Goal: Task Accomplishment & Management: Complete application form

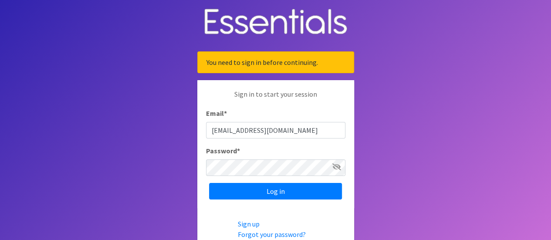
type input "[EMAIL_ADDRESS][DOMAIN_NAME]"
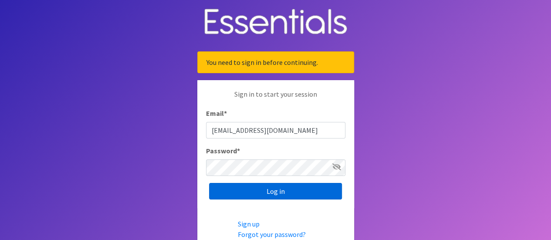
click at [245, 192] on input "Log in" at bounding box center [275, 191] width 133 height 17
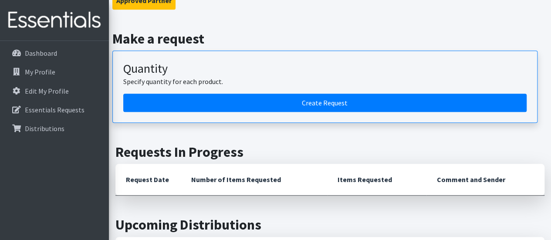
scroll to position [216, 0]
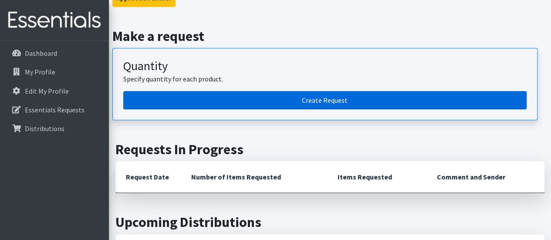
click at [328, 91] on link "Create Request" at bounding box center [324, 100] width 403 height 18
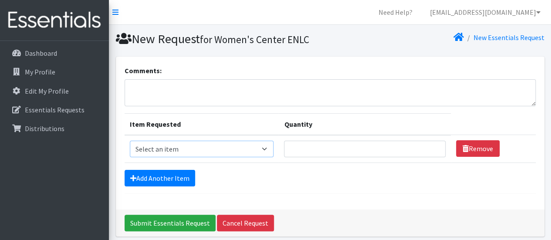
click at [267, 149] on select "Select an item 1 month period supply kit Kids (Newborn) Kids (Size 1) Kids (Siz…" at bounding box center [202, 149] width 144 height 17
click at [130, 141] on select "Select an item 1 month period supply kit Kids (Newborn) Kids (Size 1) Kids (Siz…" at bounding box center [202, 149] width 144 height 17
click at [205, 147] on select "Select an item 1 month period supply kit Kids (Newborn) Kids (Size 1) Kids (Siz…" at bounding box center [202, 149] width 144 height 17
select select "15051"
click at [130, 141] on select "Select an item 1 month period supply kit Kids (Newborn) Kids (Size 1) Kids (Siz…" at bounding box center [202, 149] width 144 height 17
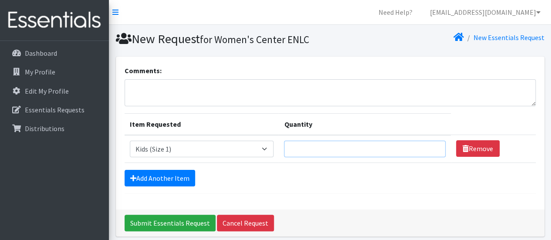
click at [307, 150] on input "Quantity" at bounding box center [364, 149] width 161 height 17
type input "375"
click at [175, 174] on link "Add Another Item" at bounding box center [160, 178] width 71 height 17
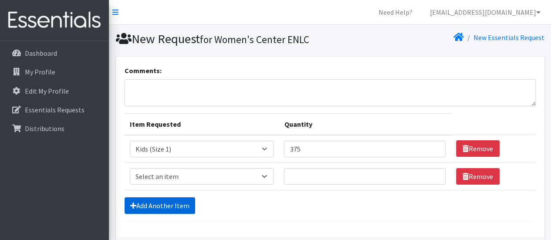
scroll to position [62, 0]
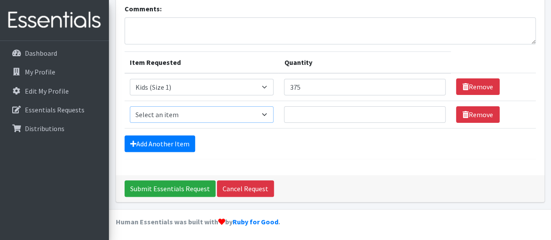
click at [172, 115] on select "Select an item 1 month period supply kit Kids (Newborn) Kids (Size 1) Kids (Siz…" at bounding box center [202, 114] width 144 height 17
select select "15041"
click at [130, 106] on select "Select an item 1 month period supply kit Kids (Newborn) Kids (Size 1) Kids (Siz…" at bounding box center [202, 114] width 144 height 17
click at [303, 114] on input "Quantity" at bounding box center [364, 114] width 161 height 17
type input "250"
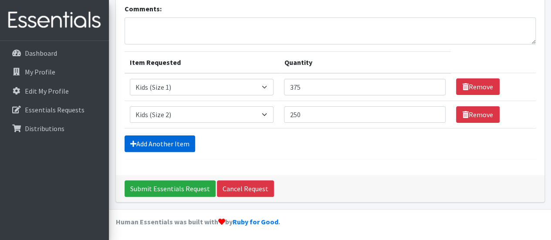
click at [177, 142] on link "Add Another Item" at bounding box center [160, 143] width 71 height 17
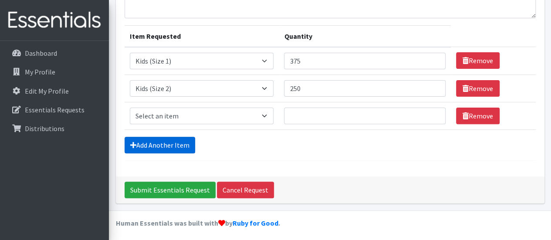
scroll to position [89, 0]
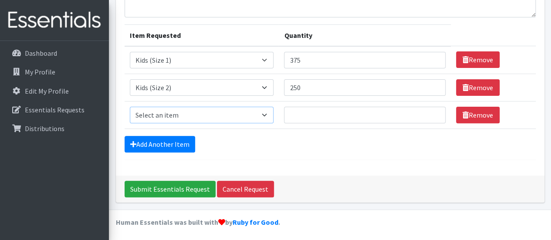
click at [165, 115] on select "Select an item 1 month period supply kit Kids (Newborn) Kids (Size 1) Kids (Siz…" at bounding box center [202, 115] width 144 height 17
select select "15069"
click at [130, 107] on select "Select an item 1 month period supply kit Kids (Newborn) Kids (Size 1) Kids (Siz…" at bounding box center [202, 115] width 144 height 17
click at [300, 115] on input "Quantity" at bounding box center [364, 115] width 161 height 17
type input "675"
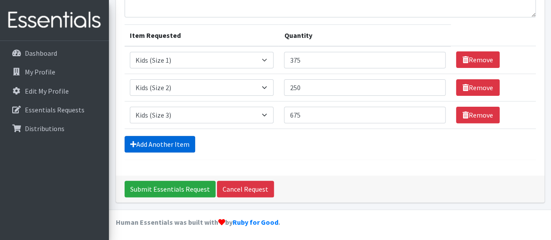
click at [172, 142] on link "Add Another Item" at bounding box center [160, 144] width 71 height 17
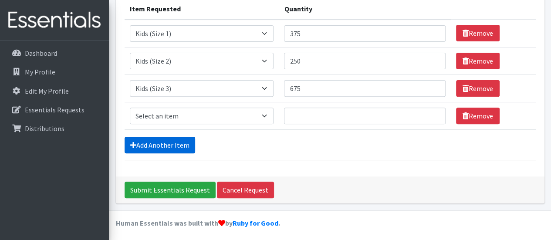
scroll to position [116, 0]
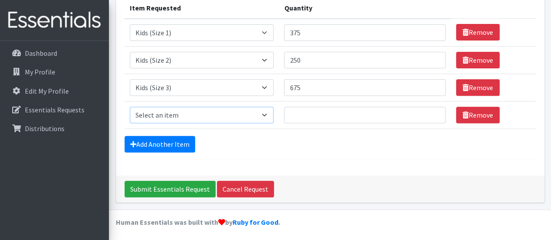
click at [170, 115] on select "Select an item 1 month period supply kit Kids (Newborn) Kids (Size 1) Kids (Siz…" at bounding box center [202, 115] width 144 height 17
select select "15038"
click at [130, 107] on select "Select an item 1 month period supply kit Kids (Newborn) Kids (Size 1) Kids (Siz…" at bounding box center [202, 115] width 144 height 17
click at [296, 112] on input "Quantity" at bounding box center [364, 115] width 161 height 17
type input "1200"
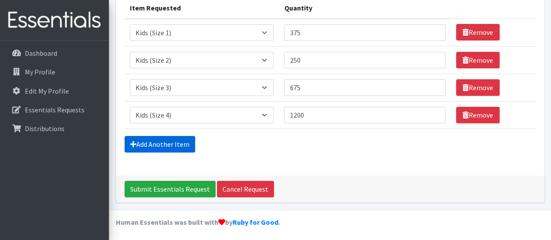
click at [170, 141] on link "Add Another Item" at bounding box center [160, 144] width 71 height 17
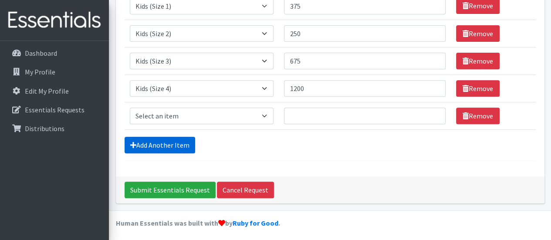
scroll to position [144, 0]
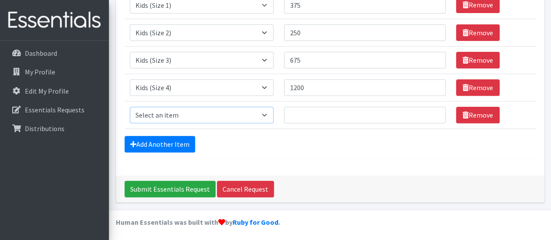
click at [167, 115] on select "Select an item 1 month period supply kit Kids (Newborn) Kids (Size 1) Kids (Siz…" at bounding box center [202, 115] width 144 height 17
select select "15044"
click at [130, 107] on select "Select an item 1 month period supply kit Kids (Newborn) Kids (Size 1) Kids (Siz…" at bounding box center [202, 115] width 144 height 17
click at [309, 111] on input "Quantity" at bounding box center [364, 115] width 161 height 17
type input "1000"
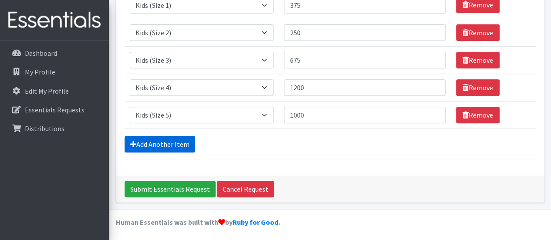
click at [160, 142] on link "Add Another Item" at bounding box center [160, 144] width 71 height 17
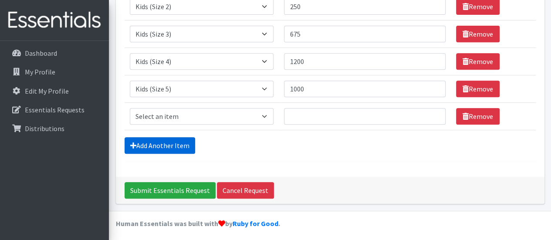
scroll to position [171, 0]
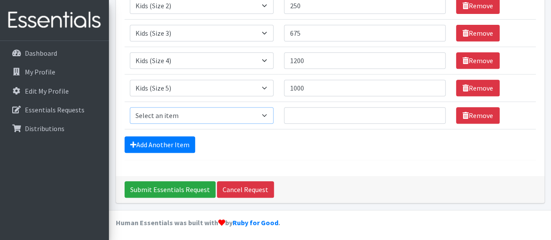
click at [159, 112] on select "Select an item 1 month period supply kit Kids (Newborn) Kids (Size 1) Kids (Siz…" at bounding box center [202, 115] width 144 height 17
select select "15071"
click at [130, 107] on select "Select an item 1 month period supply kit Kids (Newborn) Kids (Size 1) Kids (Siz…" at bounding box center [202, 115] width 144 height 17
click at [301, 115] on input "Quantity" at bounding box center [364, 115] width 161 height 17
type input "800"
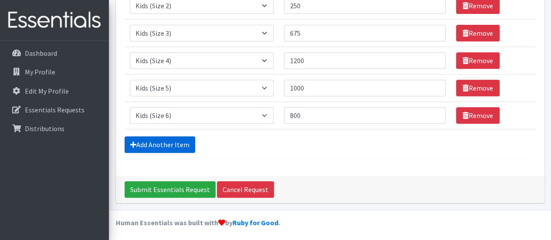
click at [152, 142] on link "Add Another Item" at bounding box center [160, 144] width 71 height 17
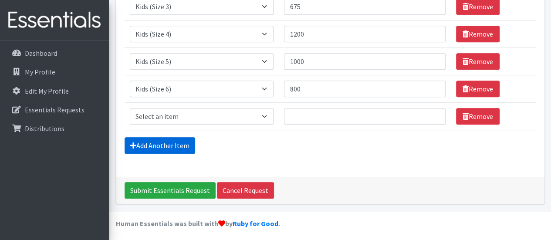
scroll to position [198, 0]
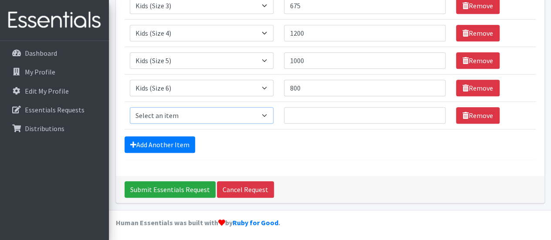
click at [157, 114] on select "Select an item 1 month period supply kit Kids (Newborn) Kids (Size 1) Kids (Siz…" at bounding box center [202, 115] width 144 height 17
select select "15045"
click at [130, 107] on select "Select an item 1 month period supply kit Kids (Newborn) Kids (Size 1) Kids (Siz…" at bounding box center [202, 115] width 144 height 17
click at [296, 112] on input "Quantity" at bounding box center [364, 115] width 161 height 17
type input "600"
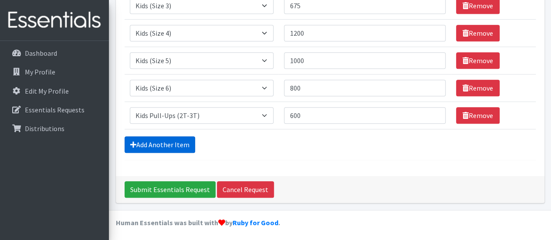
click at [166, 139] on link "Add Another Item" at bounding box center [160, 144] width 71 height 17
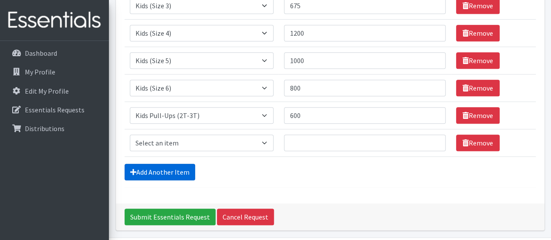
scroll to position [226, 0]
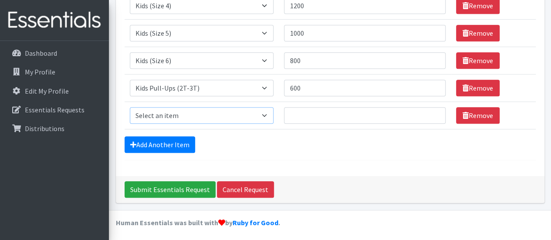
click at [161, 112] on select "Select an item 1 month period supply kit Kids (Newborn) Kids (Size 1) Kids (Siz…" at bounding box center [202, 115] width 144 height 17
select select "15040"
click at [130, 107] on select "Select an item 1 month period supply kit Kids (Newborn) Kids (Size 1) Kids (Siz…" at bounding box center [202, 115] width 144 height 17
click at [294, 115] on input "Quantity" at bounding box center [364, 115] width 161 height 17
type input "400"
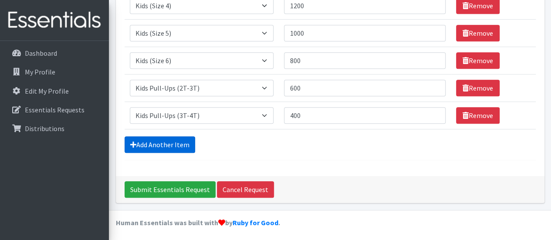
click at [150, 140] on link "Add Another Item" at bounding box center [160, 144] width 71 height 17
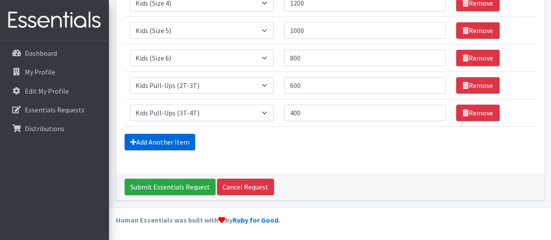
scroll to position [253, 0]
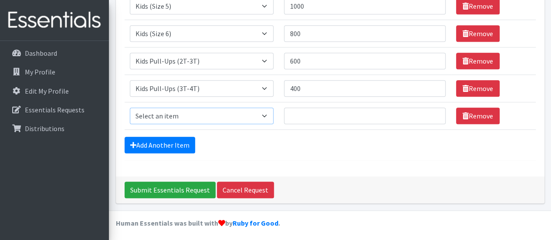
click at [158, 114] on select "Select an item 1 month period supply kit Kids (Newborn) Kids (Size 1) Kids (Siz…" at bounding box center [202, 116] width 144 height 17
select select "15074"
click at [130, 108] on select "Select an item 1 month period supply kit Kids (Newborn) Kids (Size 1) Kids (Siz…" at bounding box center [202, 116] width 144 height 17
click at [301, 110] on input "Quantity" at bounding box center [364, 116] width 161 height 17
type input "600"
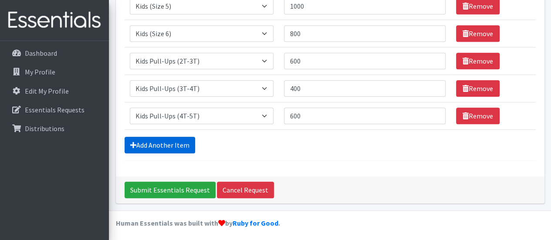
click at [161, 144] on link "Add Another Item" at bounding box center [160, 145] width 71 height 17
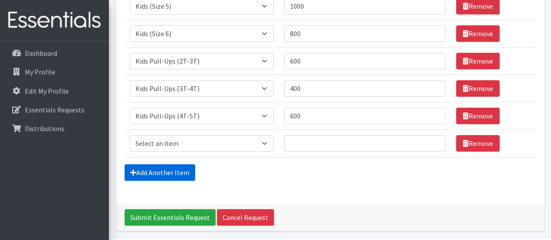
scroll to position [280, 0]
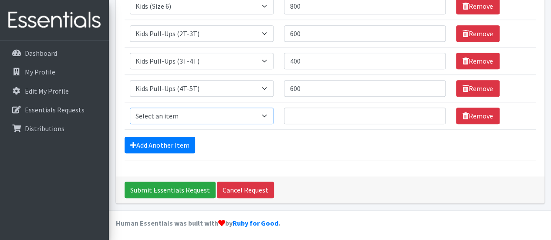
click at [156, 115] on select "Select an item 1 month period supply kit Kids (Newborn) Kids (Size 1) Kids (Siz…" at bounding box center [202, 116] width 144 height 17
select select "15043"
click at [130, 108] on select "Select an item 1 month period supply kit Kids (Newborn) Kids (Size 1) Kids (Siz…" at bounding box center [202, 116] width 144 height 17
click at [295, 110] on input "Quantity" at bounding box center [364, 116] width 161 height 17
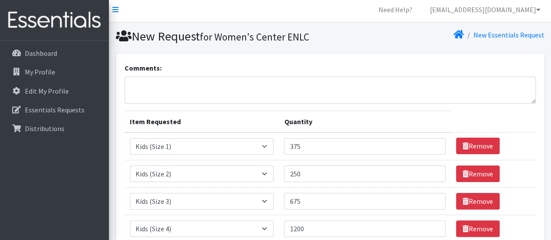
scroll to position [0, 0]
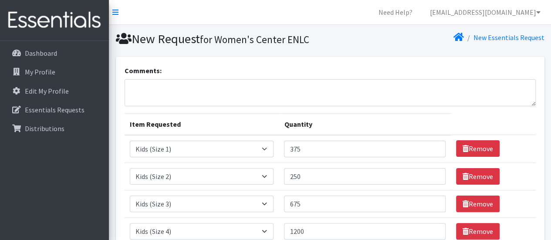
type input "162"
click at [234, 85] on textarea "Comments:" at bounding box center [330, 92] width 411 height 27
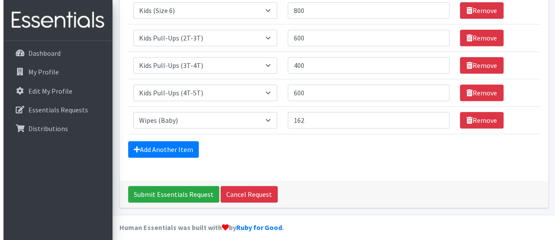
scroll to position [280, 0]
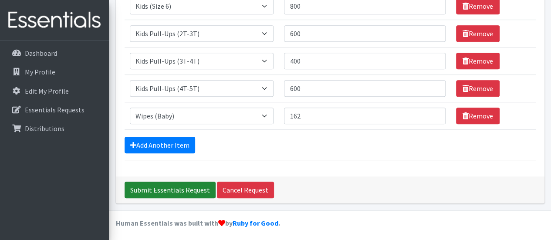
type textarea "Thank you so much for helping us support our clients. - [PERSON_NAME]"
click at [165, 188] on input "Submit Essentials Request" at bounding box center [170, 190] width 91 height 17
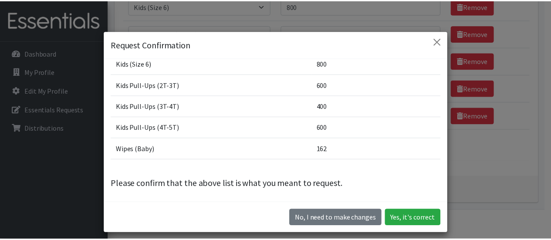
scroll to position [141, 0]
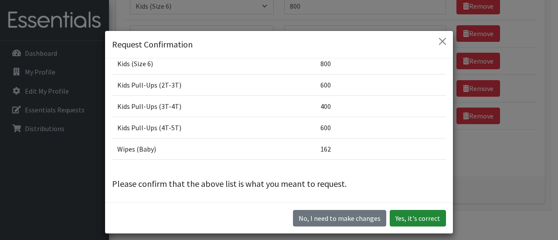
click at [414, 218] on button "Yes, it's correct" at bounding box center [417, 218] width 56 height 17
